Goal: Task Accomplishment & Management: Manage account settings

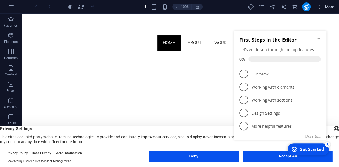
click at [330, 6] on span "More" at bounding box center [325, 6] width 17 height 5
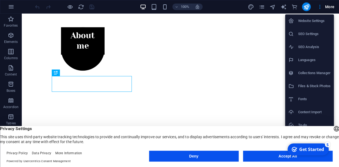
click at [313, 22] on h6 "Website Settings" at bounding box center [314, 21] width 32 height 7
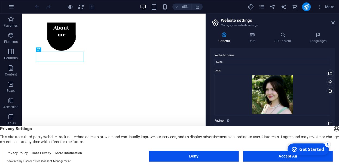
click at [334, 22] on aside "Website settings Manage your website settings General Data SEO / Meta Languages…" at bounding box center [271, 86] width 133 height 145
click at [332, 23] on icon at bounding box center [332, 23] width 3 height 4
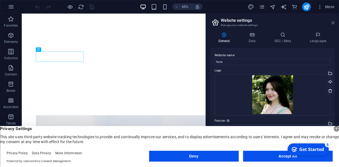
scroll to position [180, 0]
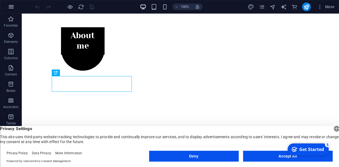
click at [13, 7] on icon "button" at bounding box center [11, 7] width 7 height 7
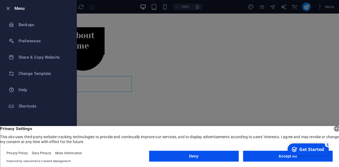
click at [269, 157] on button "Accept All" at bounding box center [288, 156] width 90 height 11
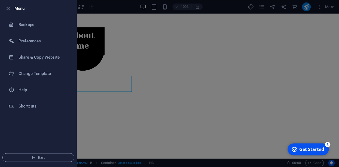
drag, startPoint x: 334, startPoint y: 3, endPoint x: 329, endPoint y: 9, distance: 7.5
click at [333, 3] on div at bounding box center [169, 83] width 339 height 167
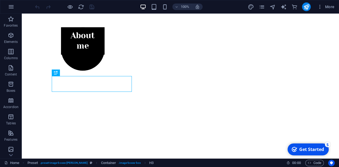
click at [329, 9] on span "More" at bounding box center [325, 6] width 17 height 5
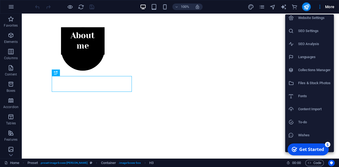
scroll to position [0, 0]
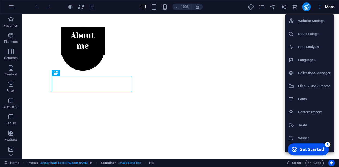
click at [309, 23] on h6 "Website Settings" at bounding box center [314, 21] width 32 height 7
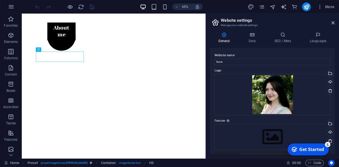
click at [209, 22] on aside "Website settings Manage your website settings General Data SEO / Meta Languages…" at bounding box center [271, 86] width 133 height 145
click at [216, 22] on icon at bounding box center [215, 23] width 8 height 8
click at [260, 6] on icon "pages" at bounding box center [261, 7] width 6 height 6
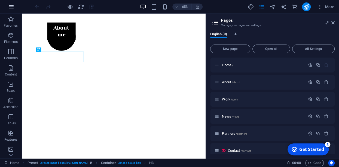
click at [13, 8] on icon "button" at bounding box center [11, 7] width 7 height 7
